Goal: Information Seeking & Learning: Learn about a topic

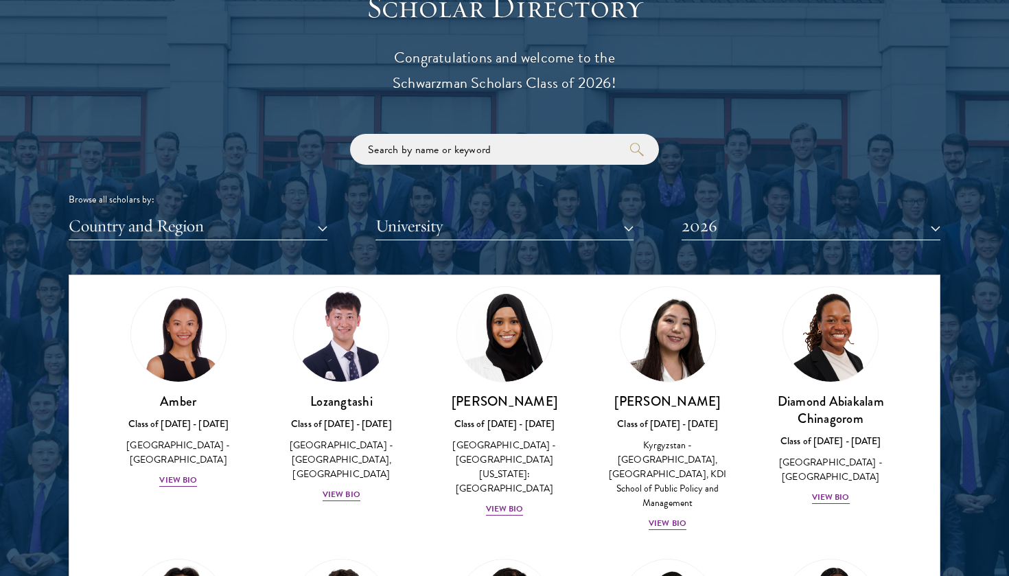
scroll to position [161, 0]
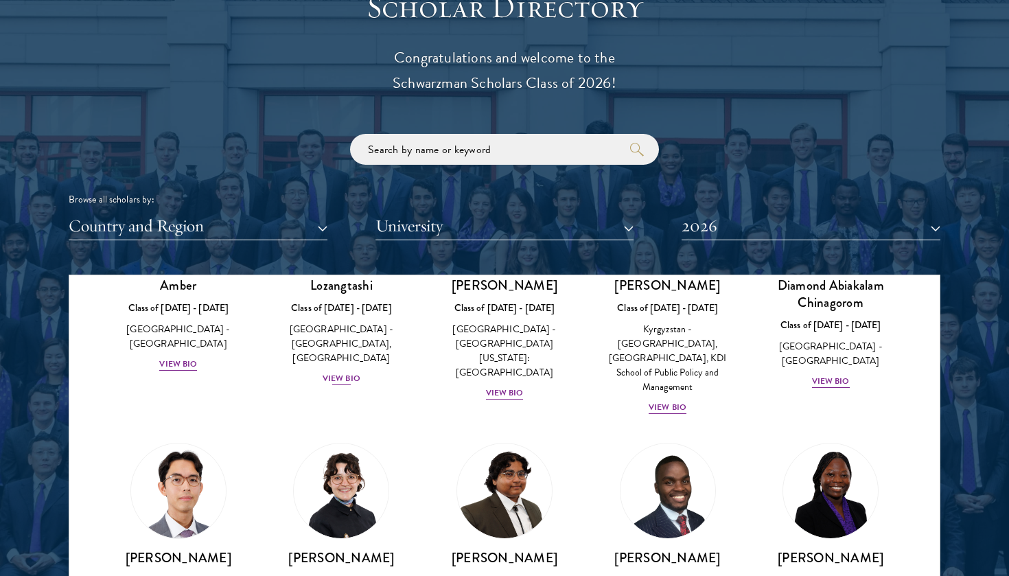
click at [347, 376] on div "View Bio" at bounding box center [342, 378] width 38 height 13
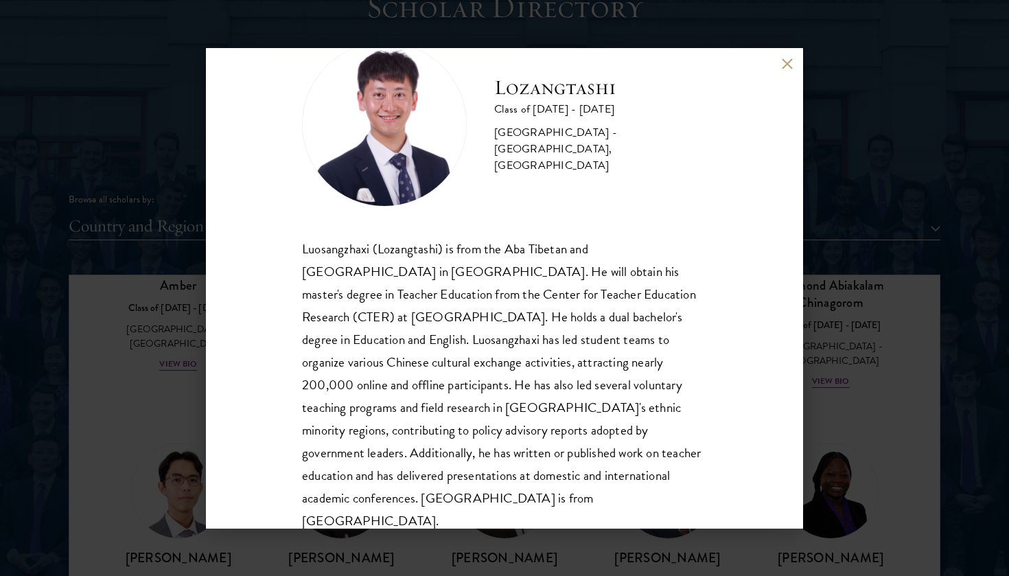
scroll to position [47, 0]
click at [790, 68] on button at bounding box center [787, 64] width 12 height 12
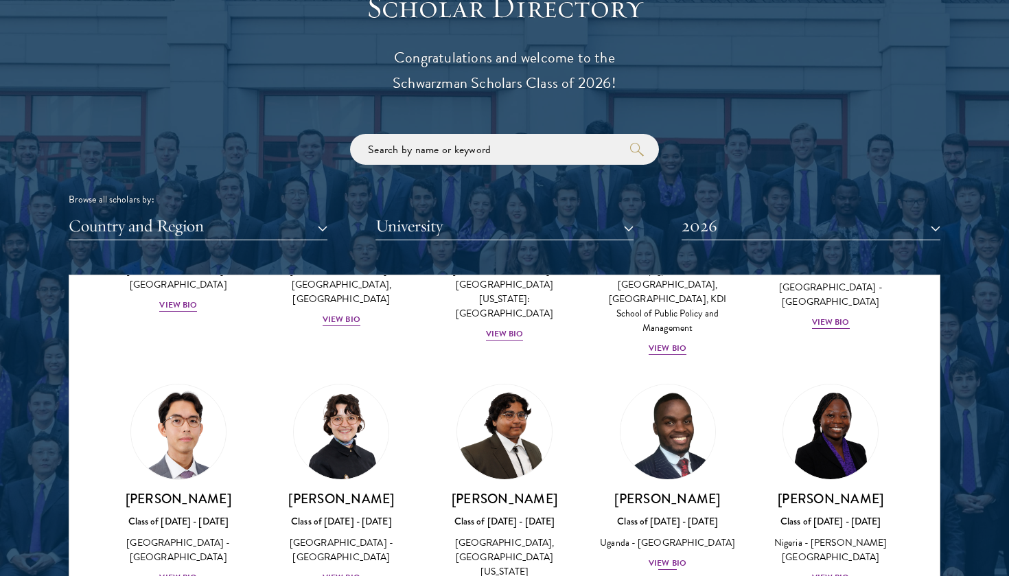
scroll to position [280, 0]
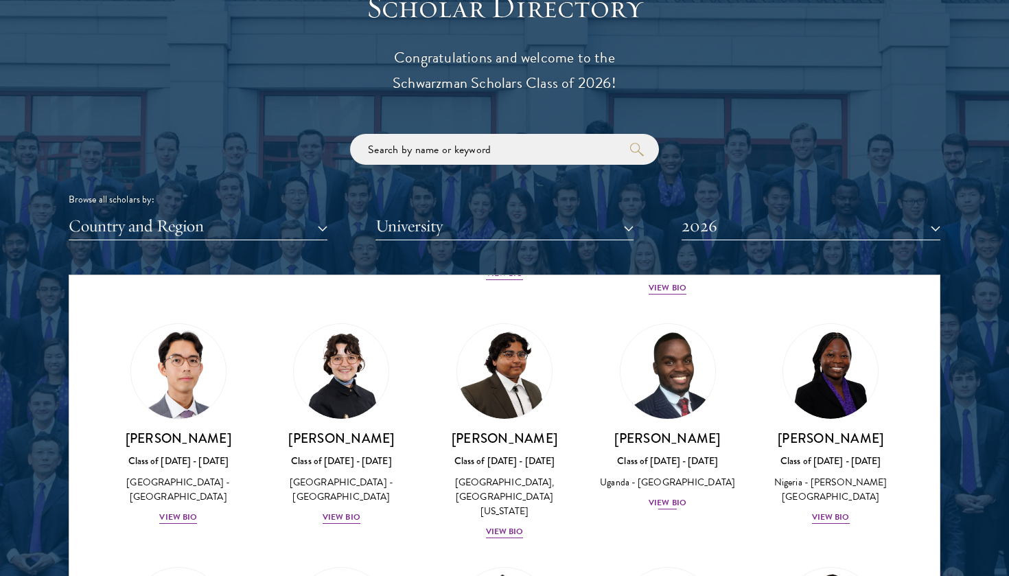
click at [666, 498] on div "View Bio" at bounding box center [668, 502] width 38 height 13
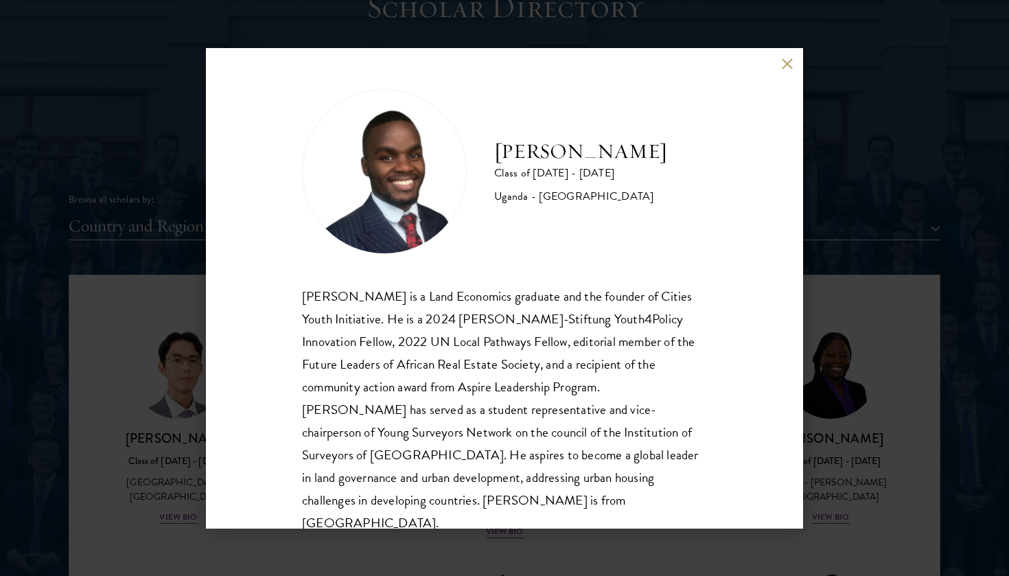
click at [777, 74] on div "[PERSON_NAME] Class of [DATE] - [DATE] [GEOGRAPHIC_DATA] - [GEOGRAPHIC_DATA] [G…" at bounding box center [504, 288] width 597 height 481
click at [791, 58] on button at bounding box center [787, 64] width 12 height 12
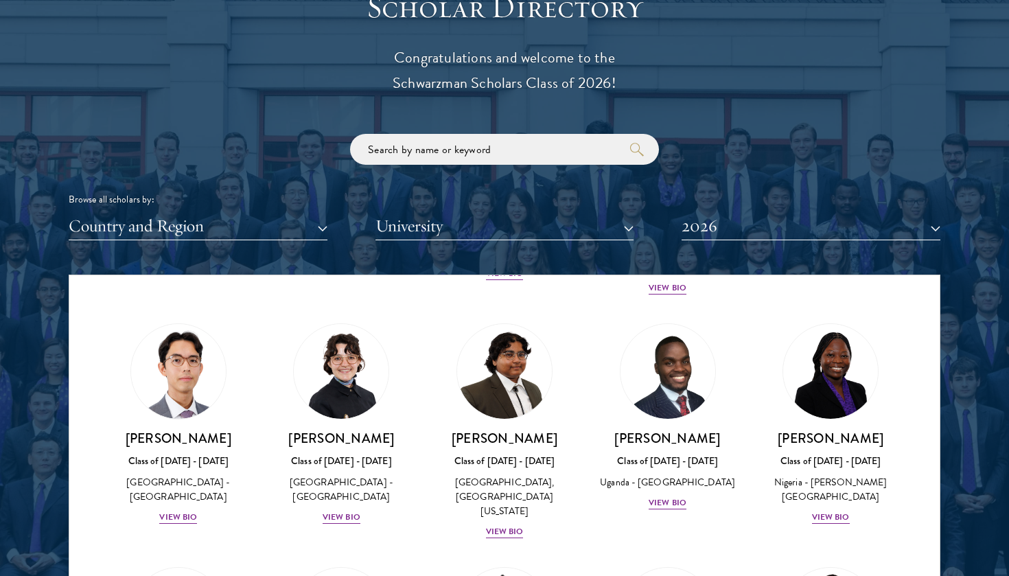
click at [277, 216] on button "Country and Region" at bounding box center [198, 226] width 259 height 28
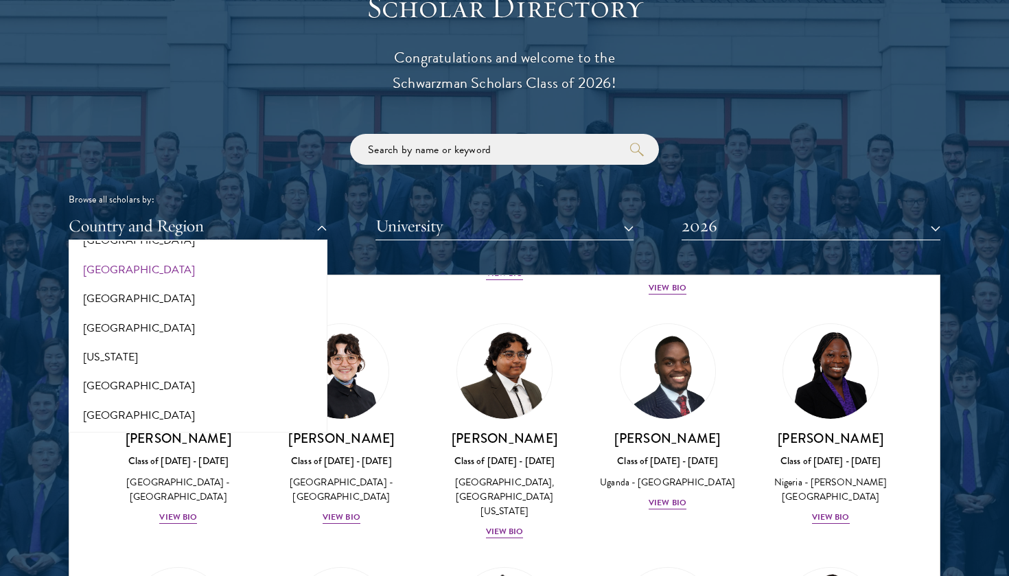
scroll to position [746, 0]
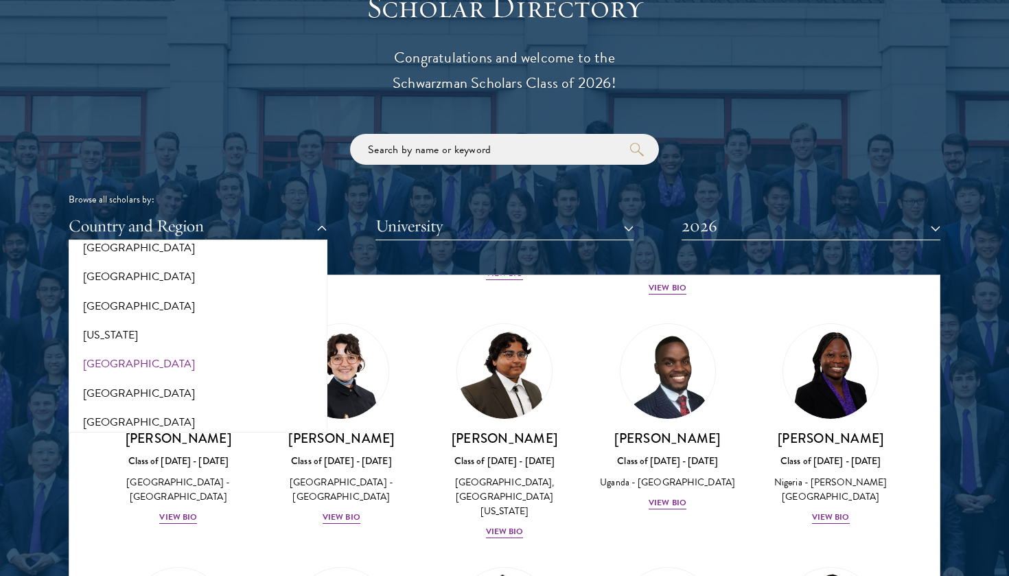
click at [123, 352] on button "[GEOGRAPHIC_DATA]" at bounding box center [198, 364] width 251 height 29
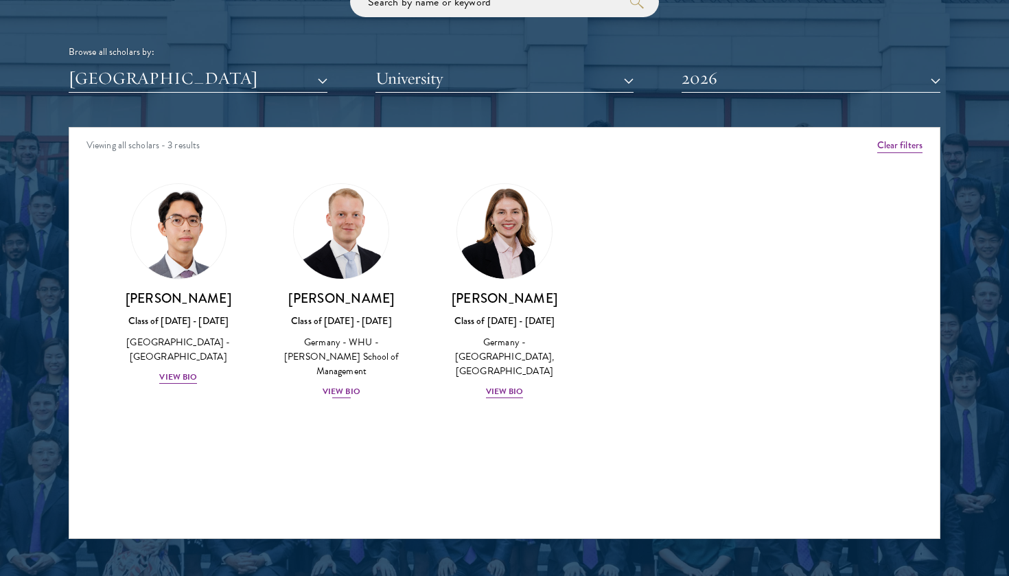
scroll to position [1743, 0]
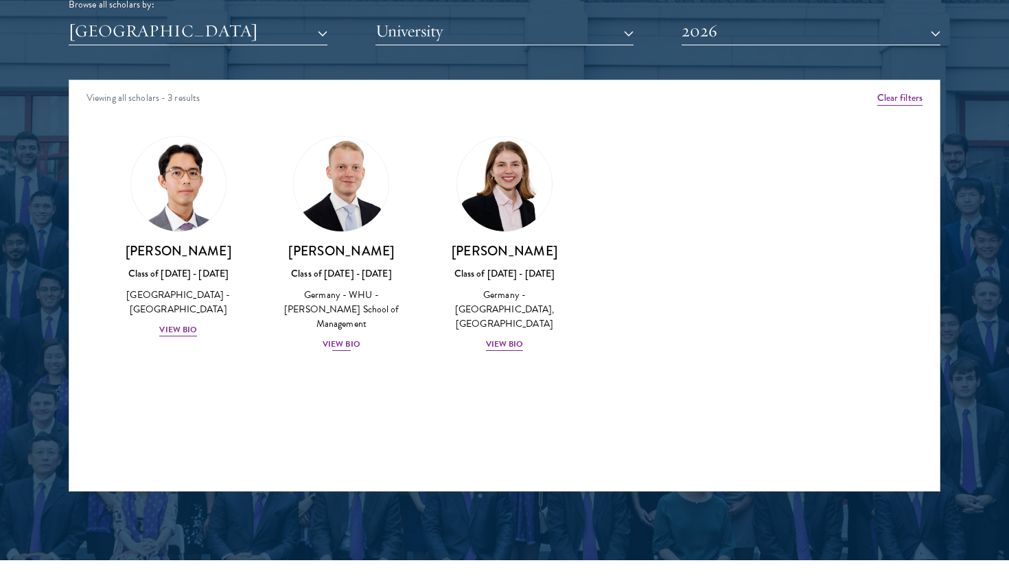
click at [334, 338] on div "View Bio" at bounding box center [342, 344] width 38 height 13
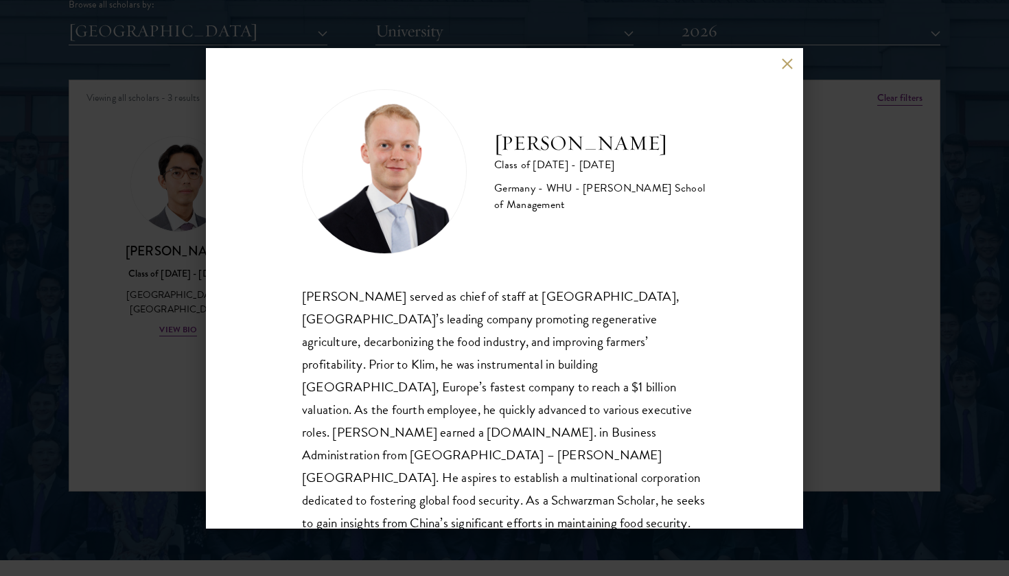
click at [792, 69] on button at bounding box center [787, 64] width 12 height 12
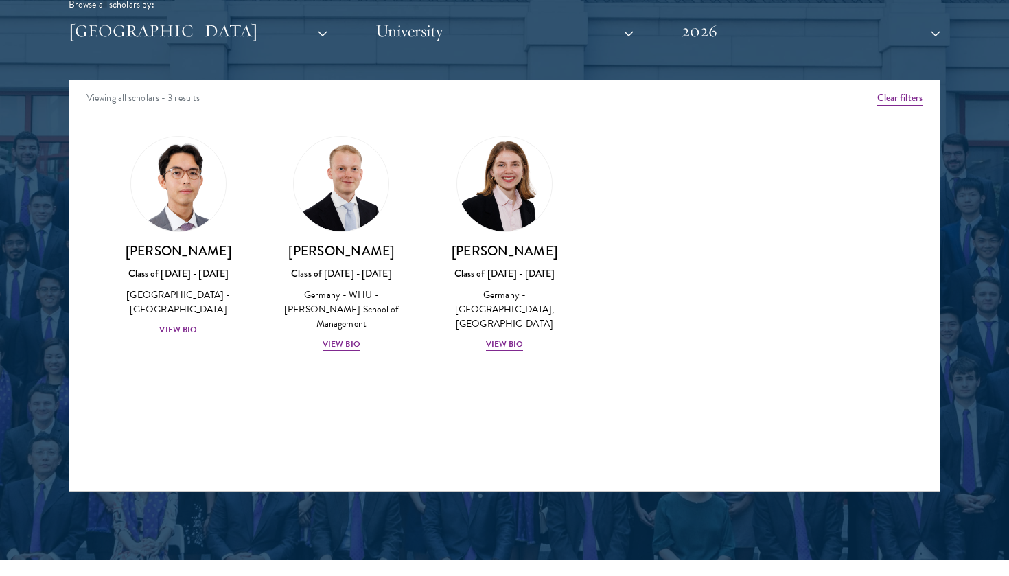
click at [323, 22] on button "[GEOGRAPHIC_DATA]" at bounding box center [198, 31] width 259 height 28
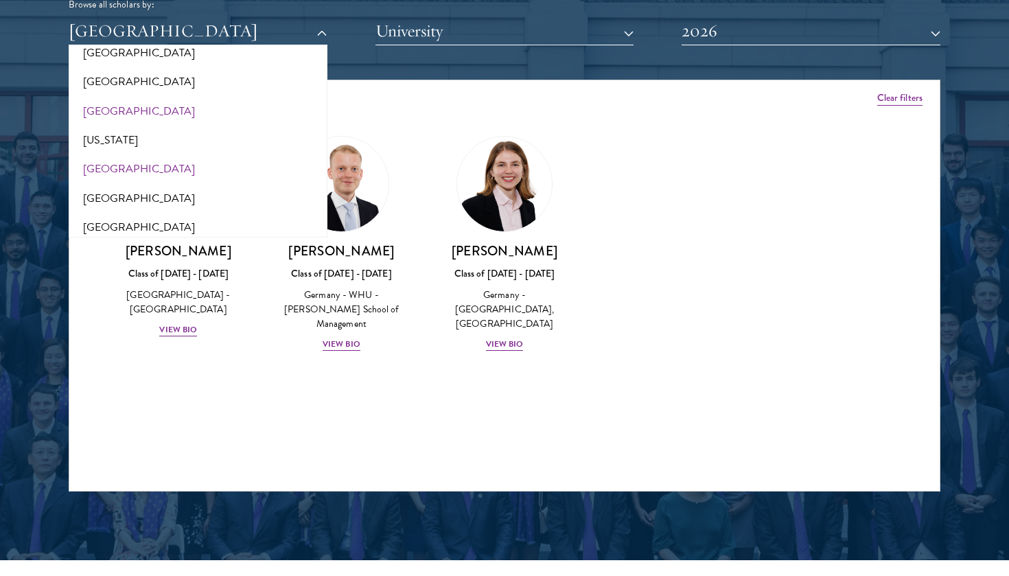
click at [104, 97] on button "[GEOGRAPHIC_DATA]" at bounding box center [198, 111] width 251 height 29
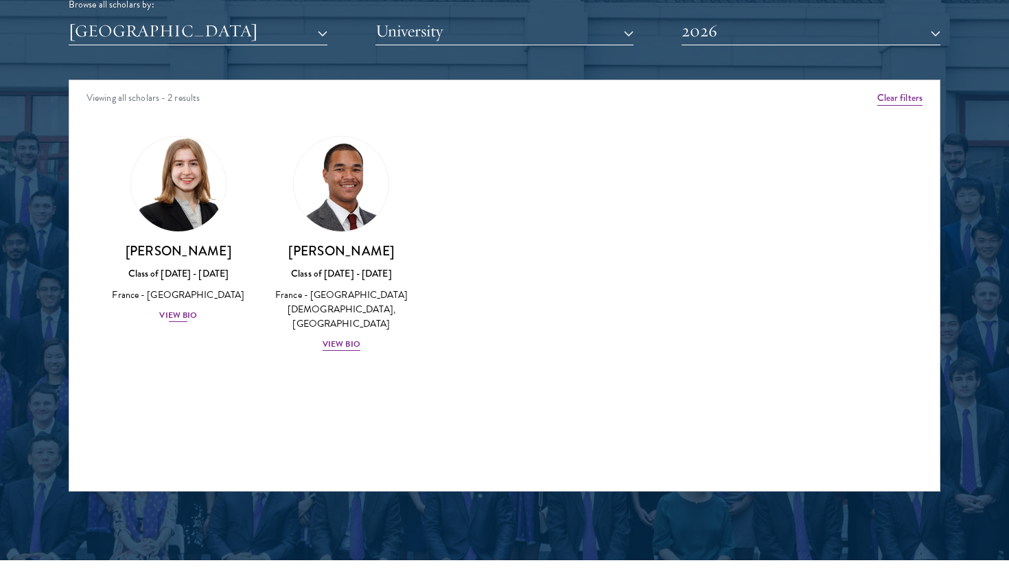
click at [185, 315] on div "View Bio" at bounding box center [178, 315] width 38 height 13
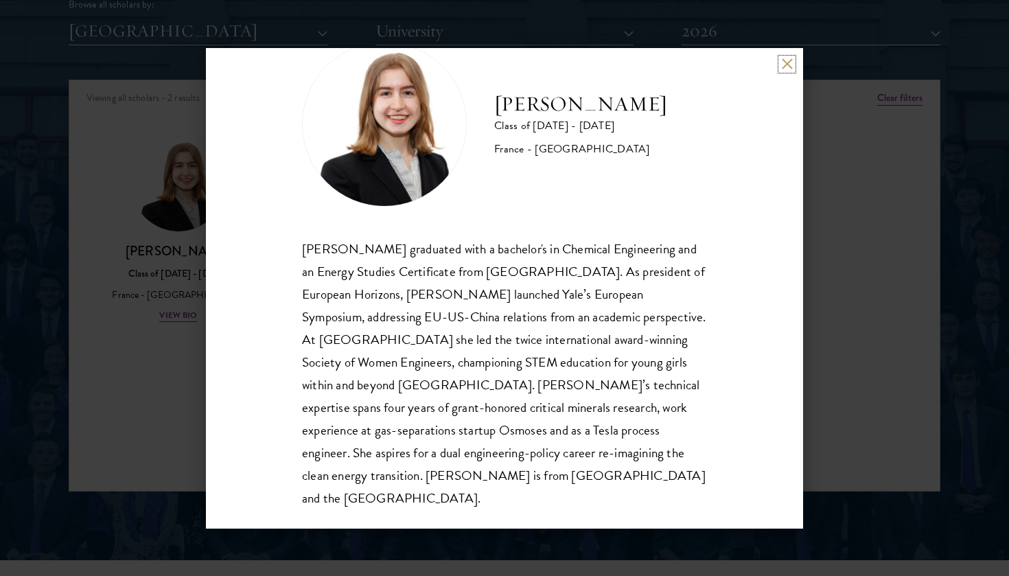
scroll to position [47, 0]
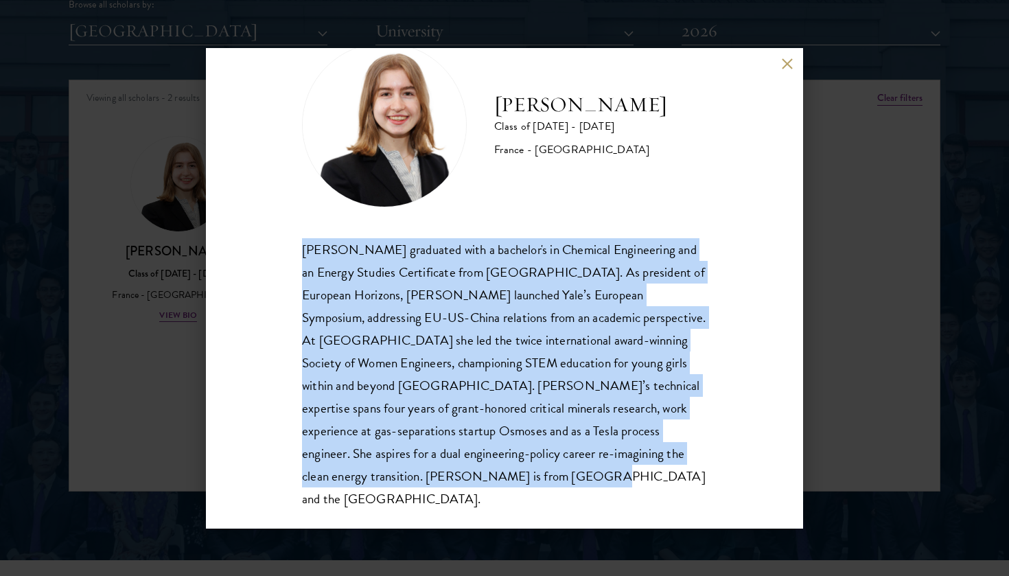
drag, startPoint x: 303, startPoint y: 249, endPoint x: 437, endPoint y: 511, distance: 294.5
click at [437, 511] on div "[PERSON_NAME] Class of [DATE] - [DATE] [GEOGRAPHIC_DATA] - [GEOGRAPHIC_DATA] [P…" at bounding box center [504, 288] width 597 height 481
copy div "[PERSON_NAME] graduated with a bachelor's in Chemical Engineering and an Energy…"
click at [788, 65] on button at bounding box center [787, 64] width 12 height 12
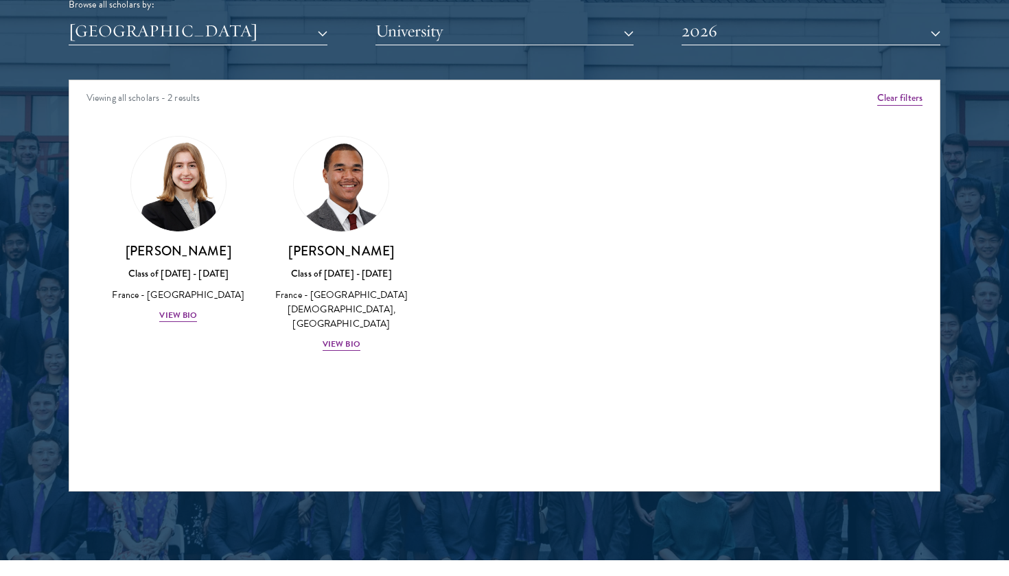
click at [297, 28] on button "[GEOGRAPHIC_DATA]" at bounding box center [198, 31] width 259 height 28
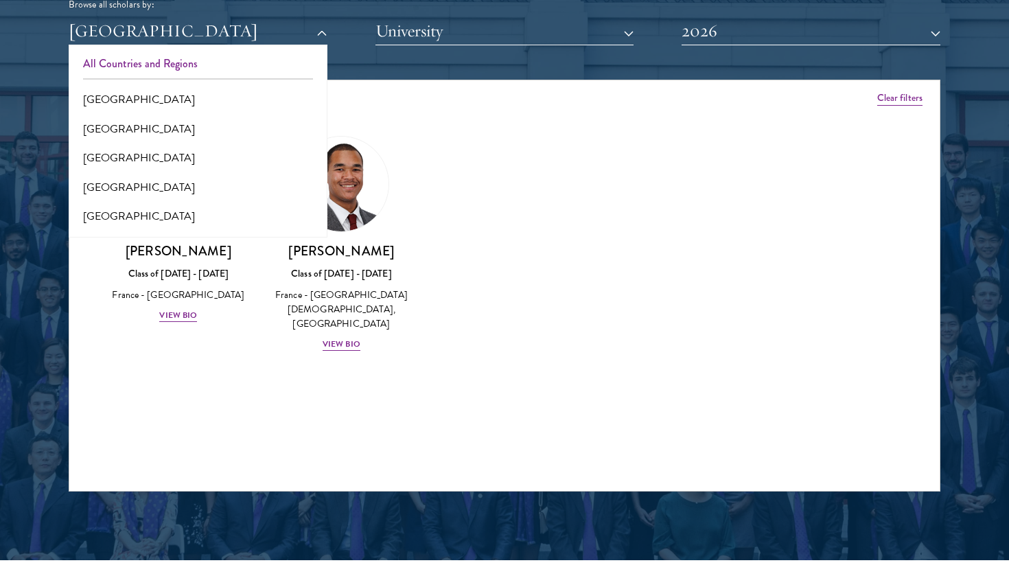
click at [213, 66] on button "All Countries and Regions" at bounding box center [198, 63] width 251 height 29
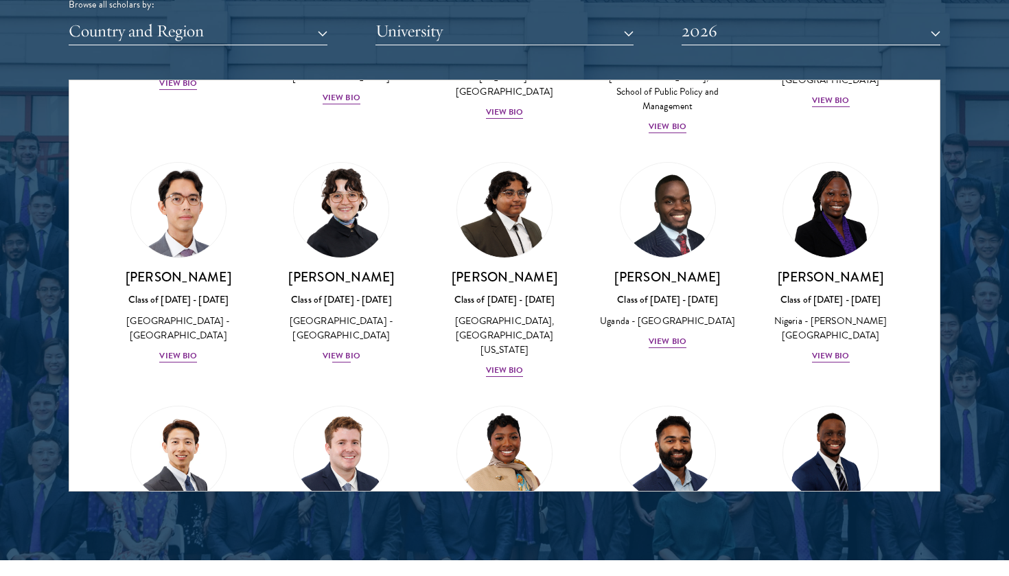
scroll to position [249, 0]
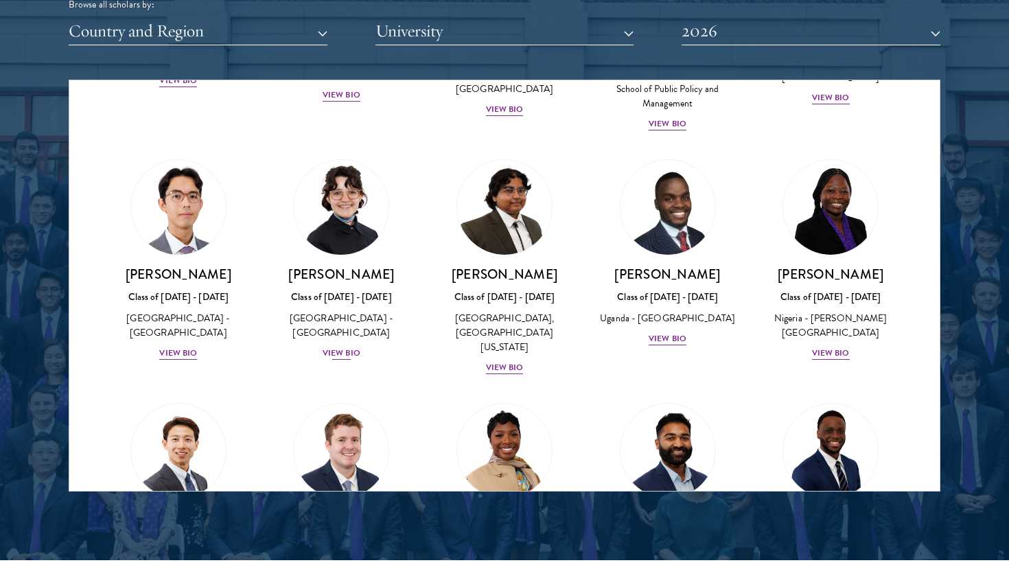
click at [351, 347] on div "View Bio" at bounding box center [342, 353] width 38 height 13
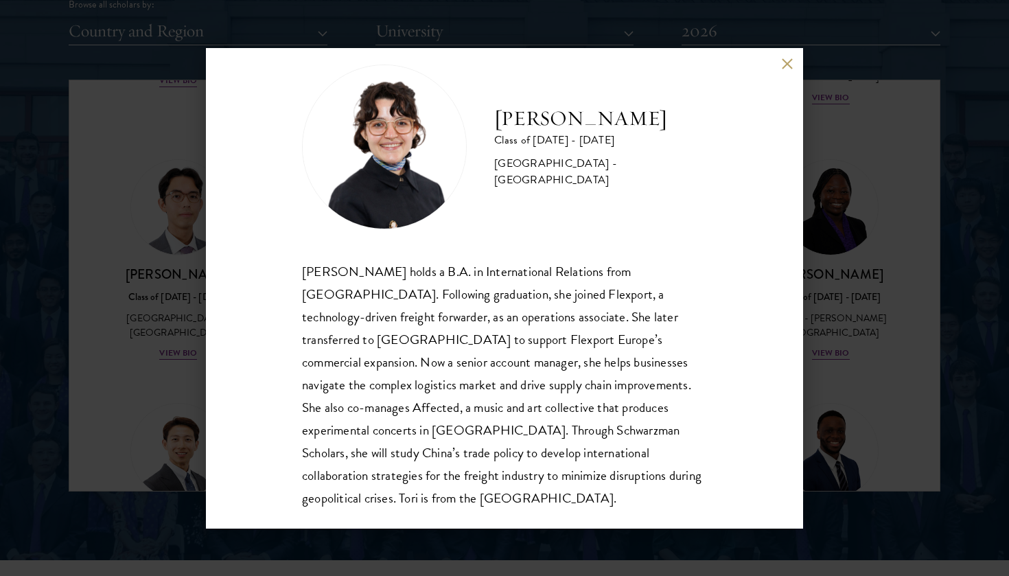
scroll to position [24, 0]
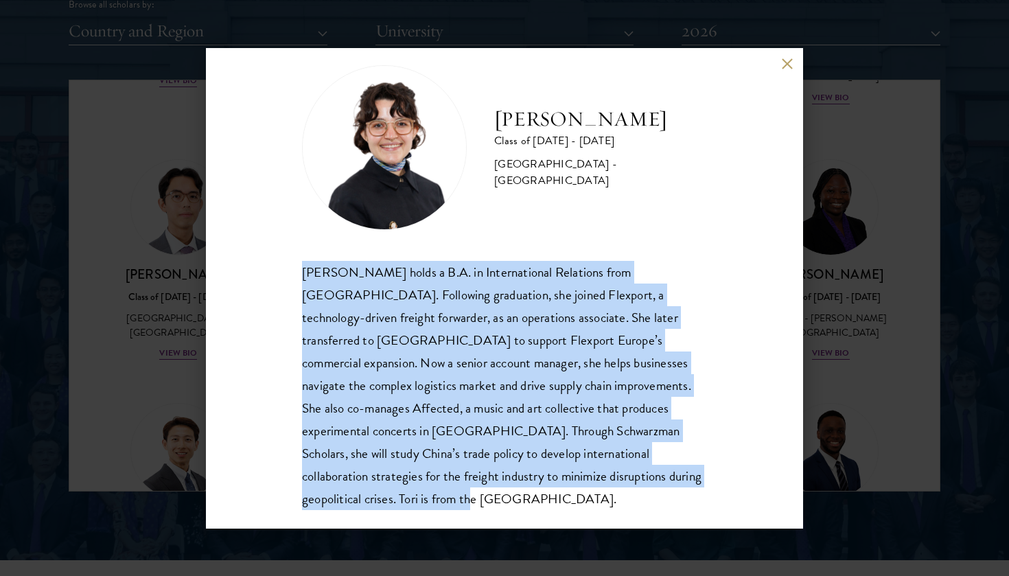
drag, startPoint x: 306, startPoint y: 271, endPoint x: 667, endPoint y: 478, distance: 416.1
click at [667, 478] on div "[PERSON_NAME] holds a B.A. in International Relations from [GEOGRAPHIC_DATA]. F…" at bounding box center [504, 386] width 405 height 250
copy div "[PERSON_NAME] holds a B.A. in International Relations from [GEOGRAPHIC_DATA]. F…"
